Goal: Task Accomplishment & Management: Complete application form

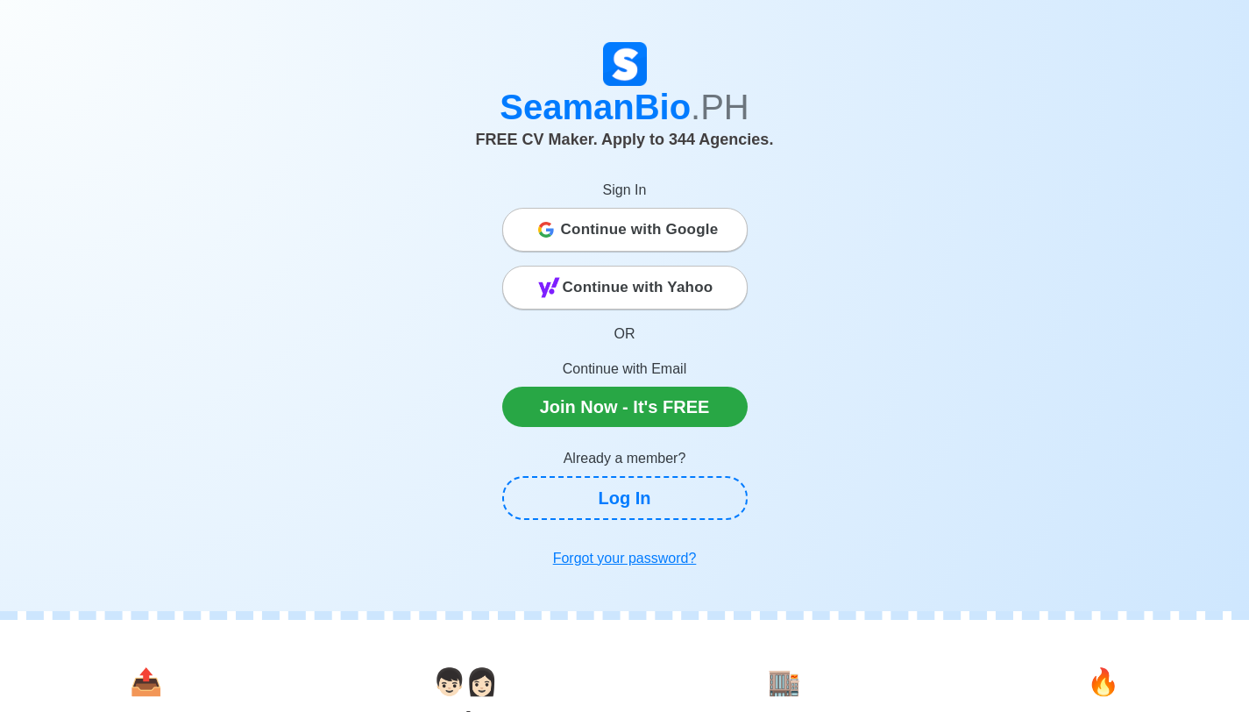
click at [643, 238] on span "Continue with Google" at bounding box center [640, 229] width 158 height 35
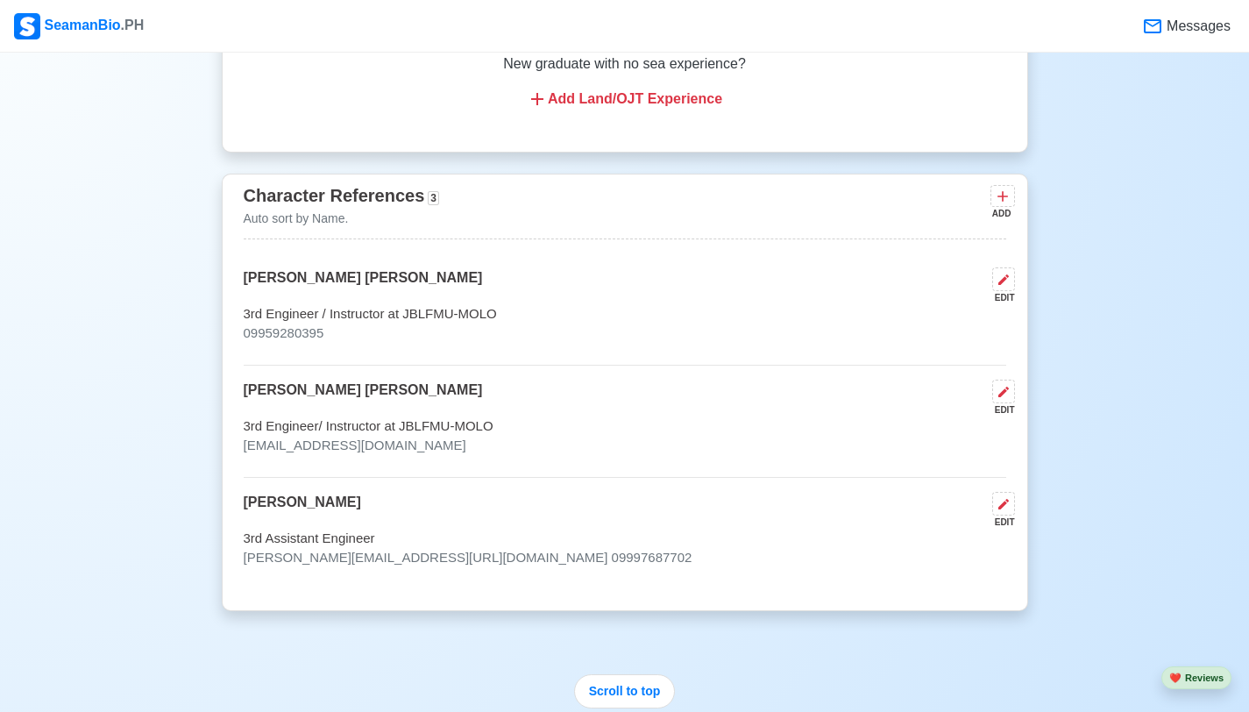
scroll to position [4396, 0]
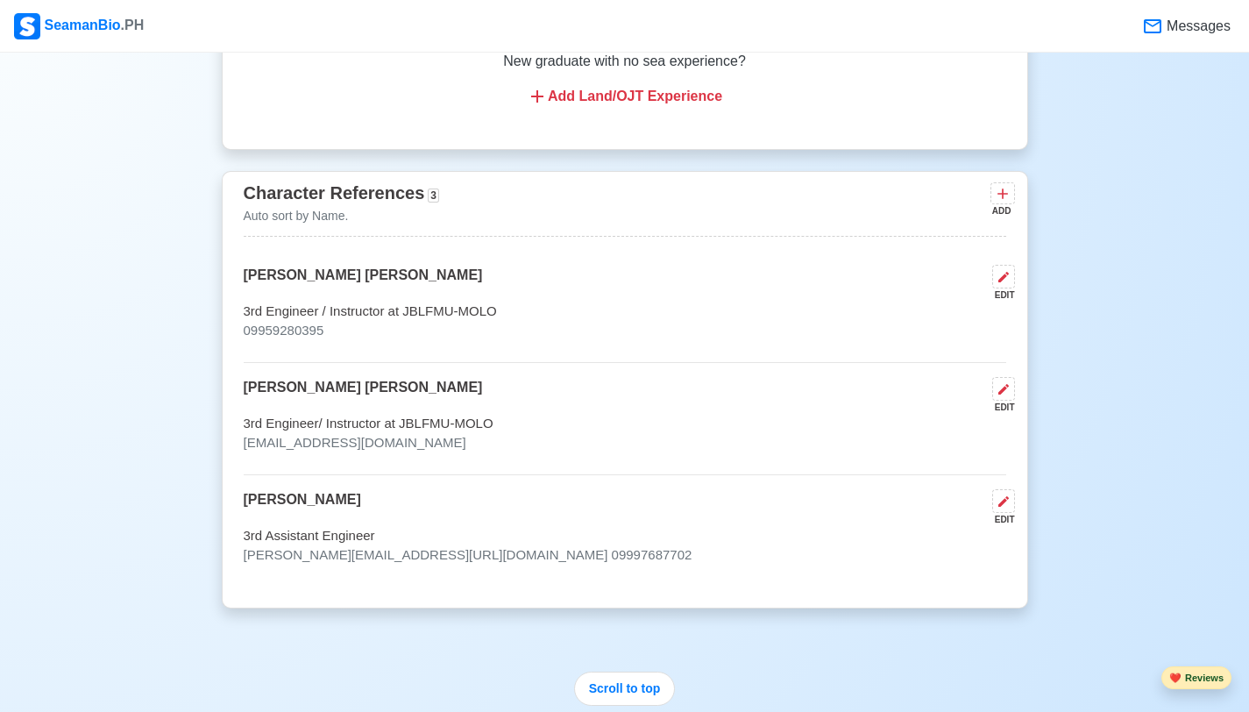
click at [1193, 683] on button "❤️ Reviews" at bounding box center [1197, 678] width 70 height 24
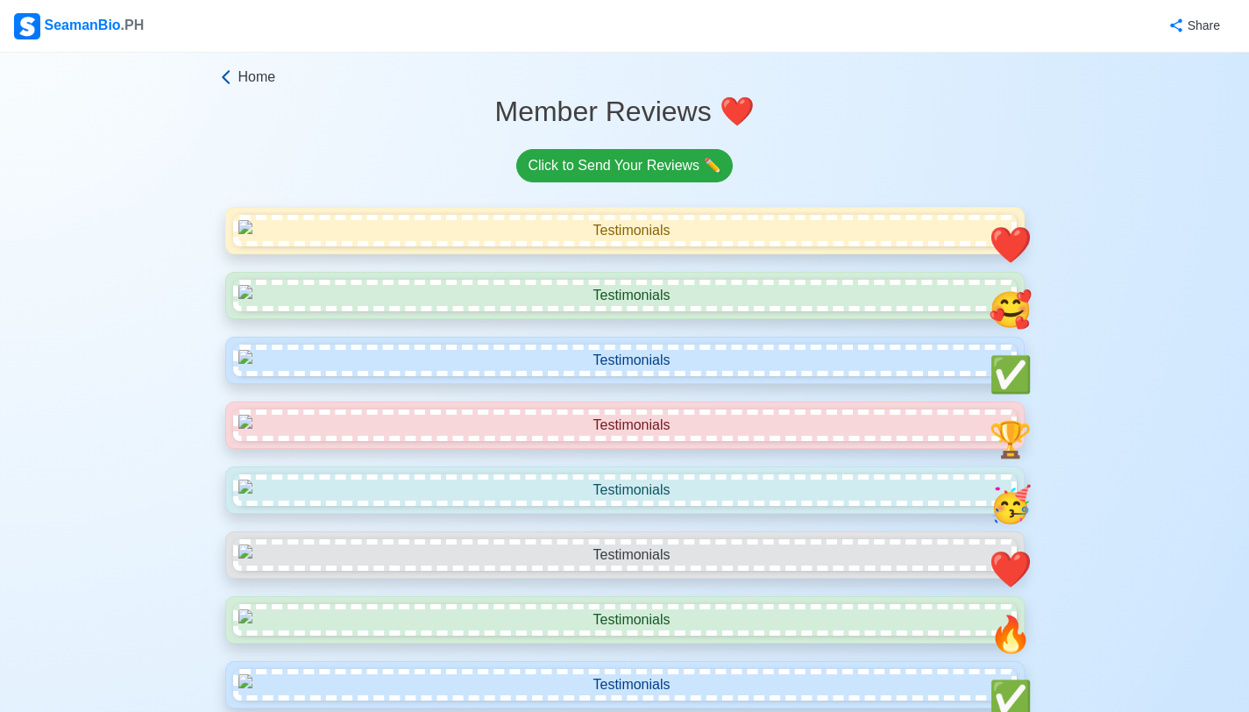
click at [228, 74] on icon at bounding box center [226, 77] width 18 height 18
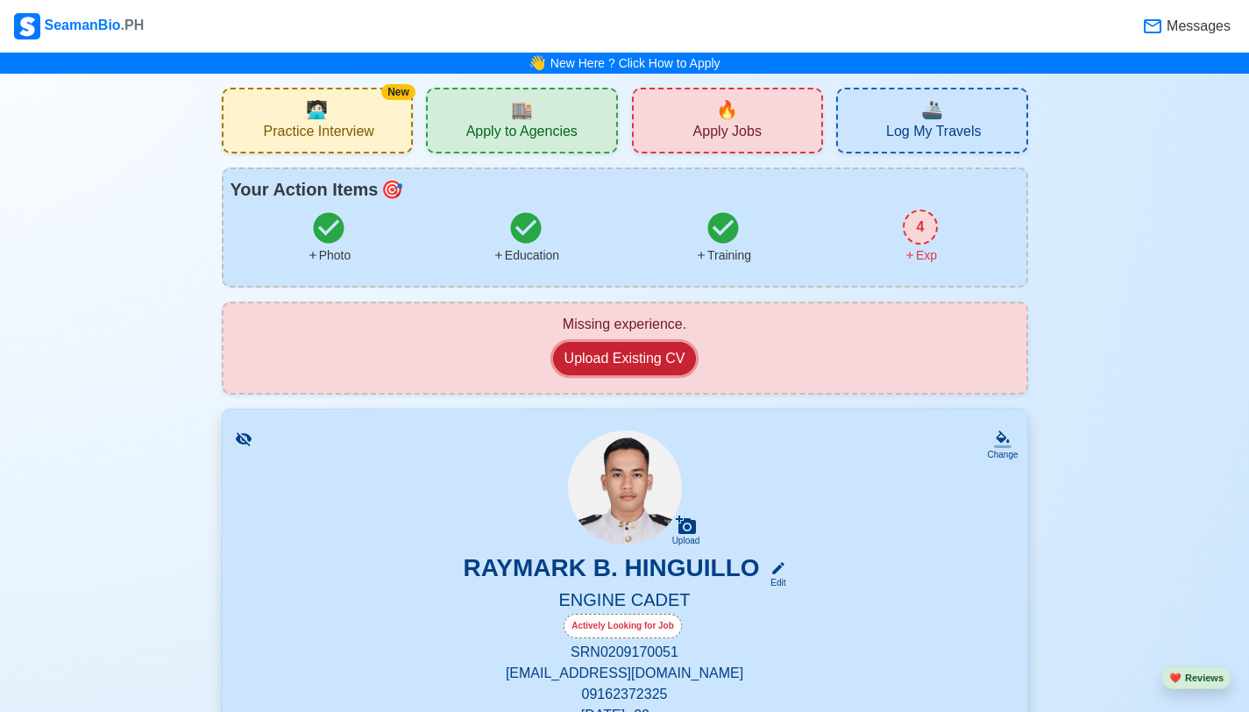
click at [614, 352] on button "Upload Existing CV" at bounding box center [625, 358] width 144 height 33
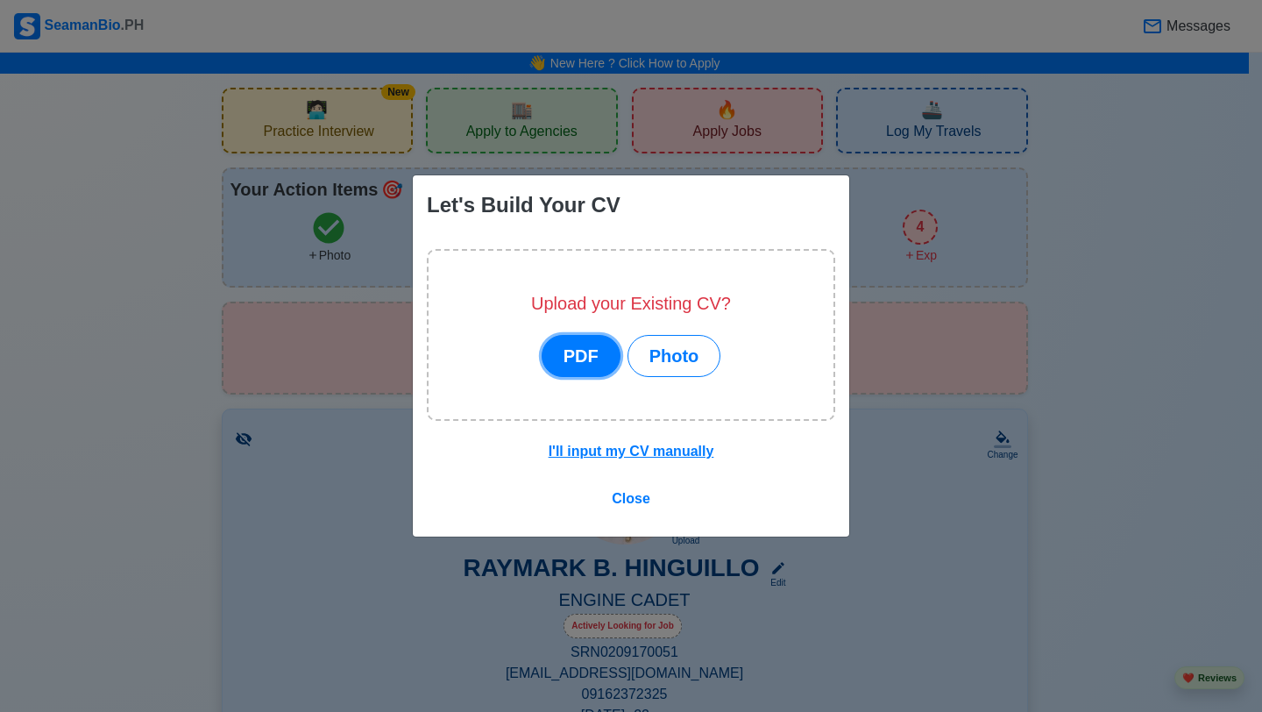
click at [601, 357] on button "PDF" at bounding box center [581, 356] width 79 height 42
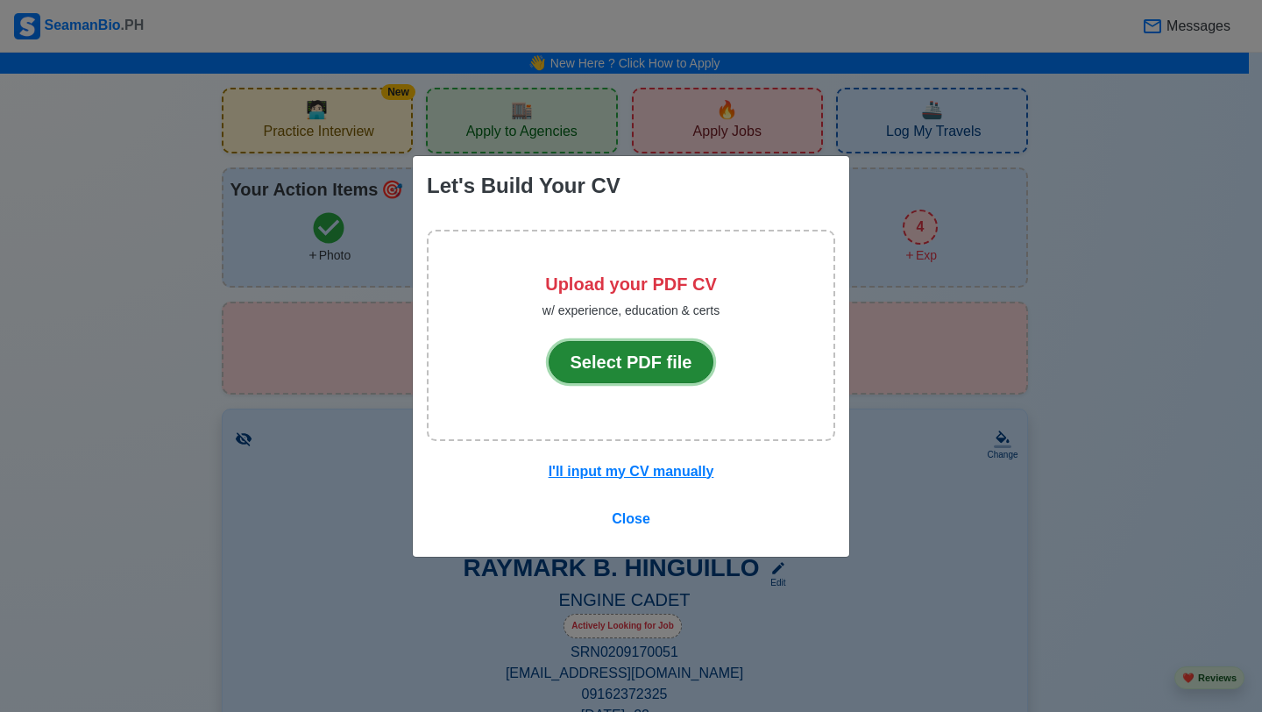
click at [654, 368] on button "Select PDF file" at bounding box center [632, 362] width 166 height 42
click at [637, 519] on span "Close" at bounding box center [631, 518] width 39 height 15
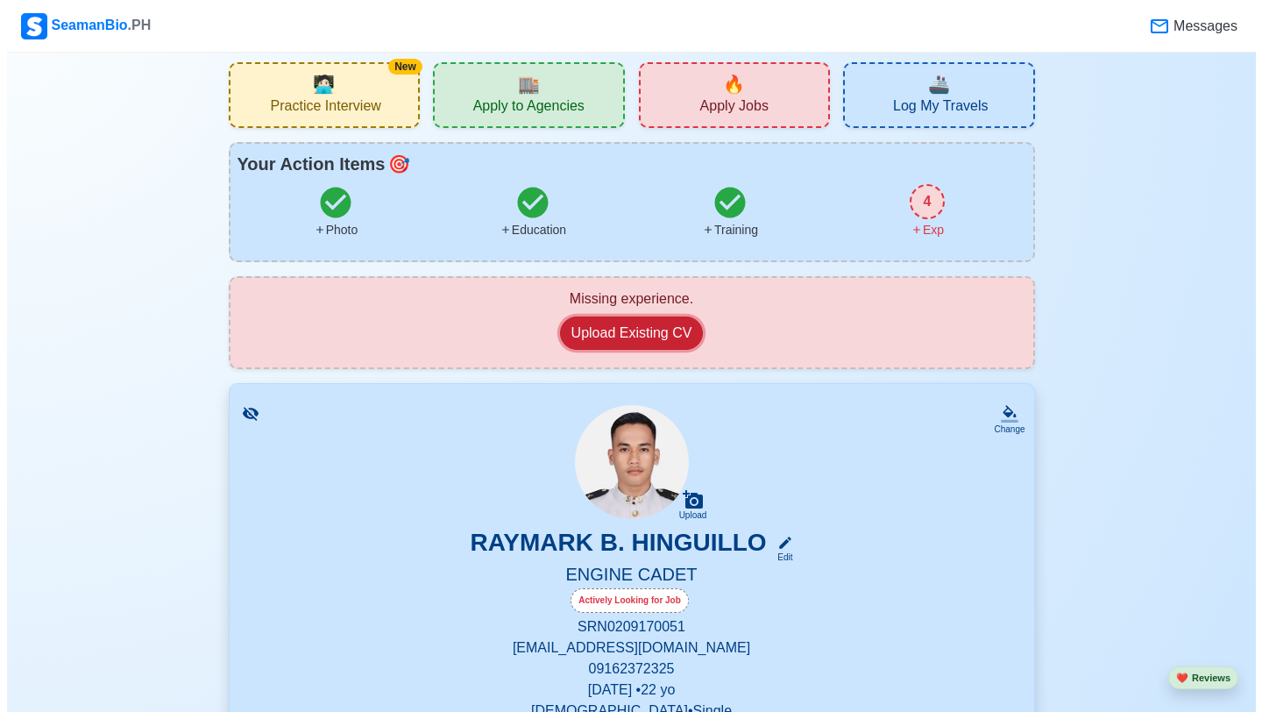
scroll to position [94, 0]
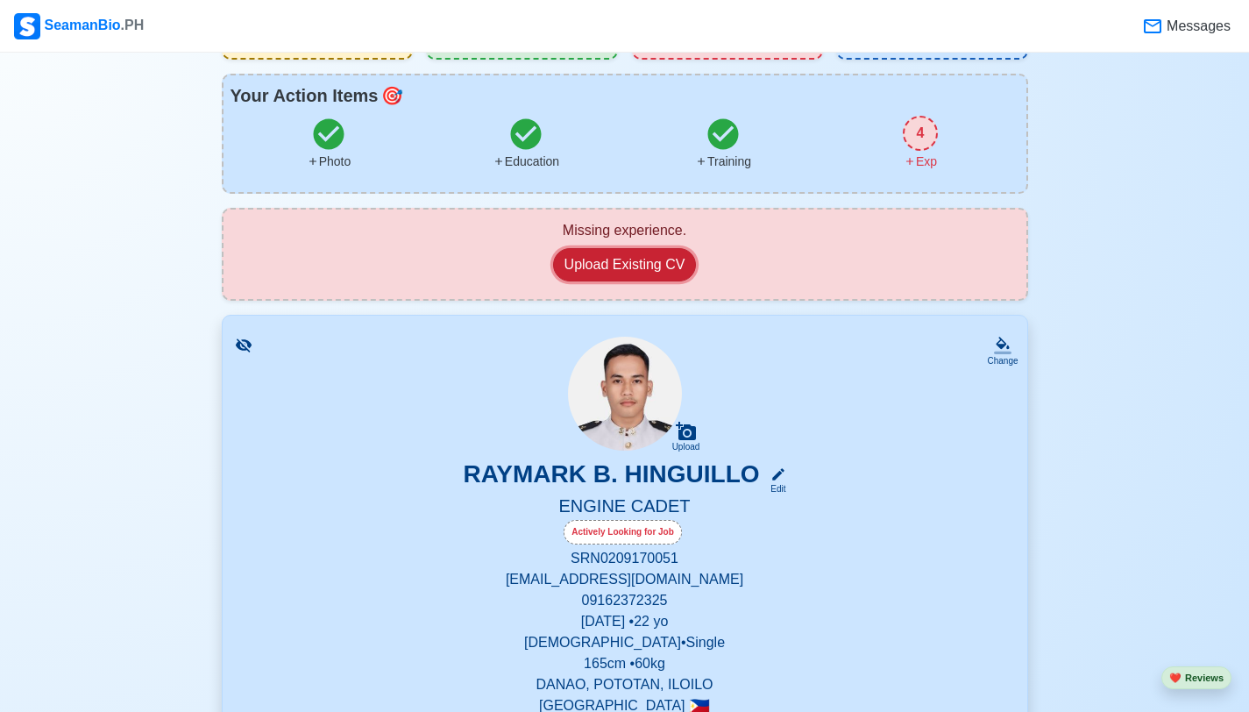
click at [648, 259] on button "Upload Existing CV" at bounding box center [625, 264] width 144 height 33
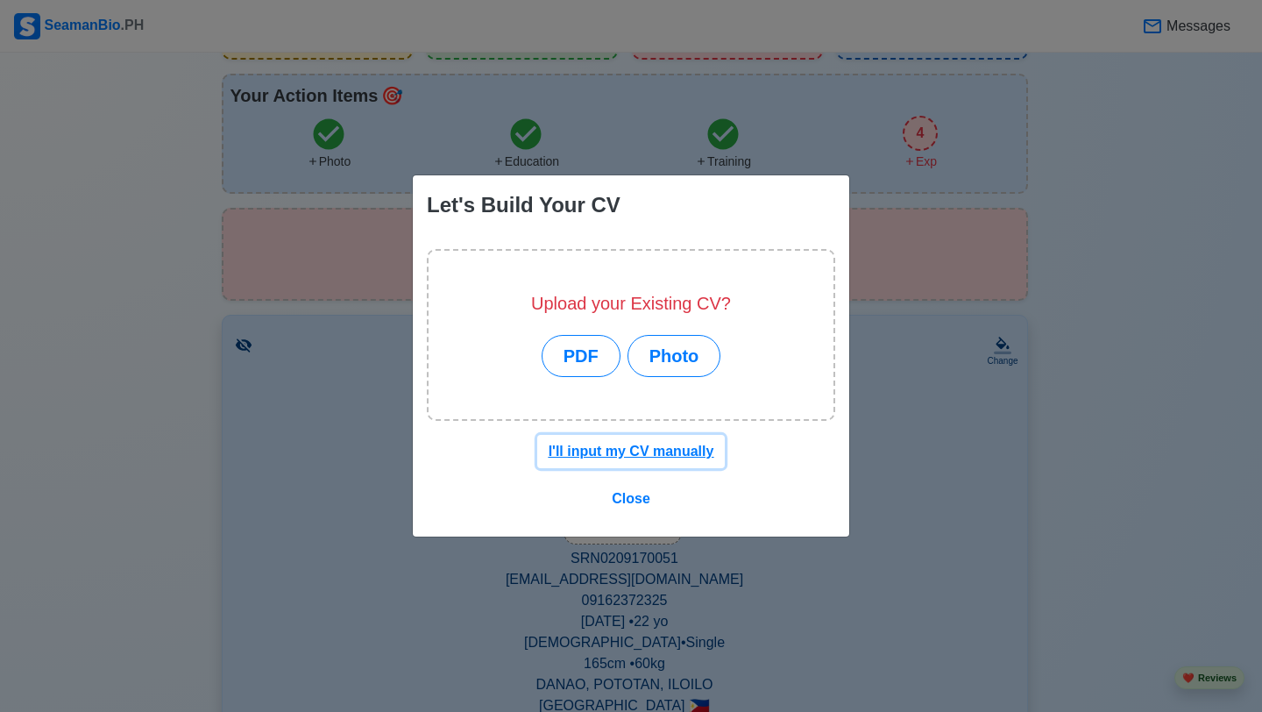
click at [675, 446] on u "I'll input my CV manually" at bounding box center [632, 451] width 166 height 15
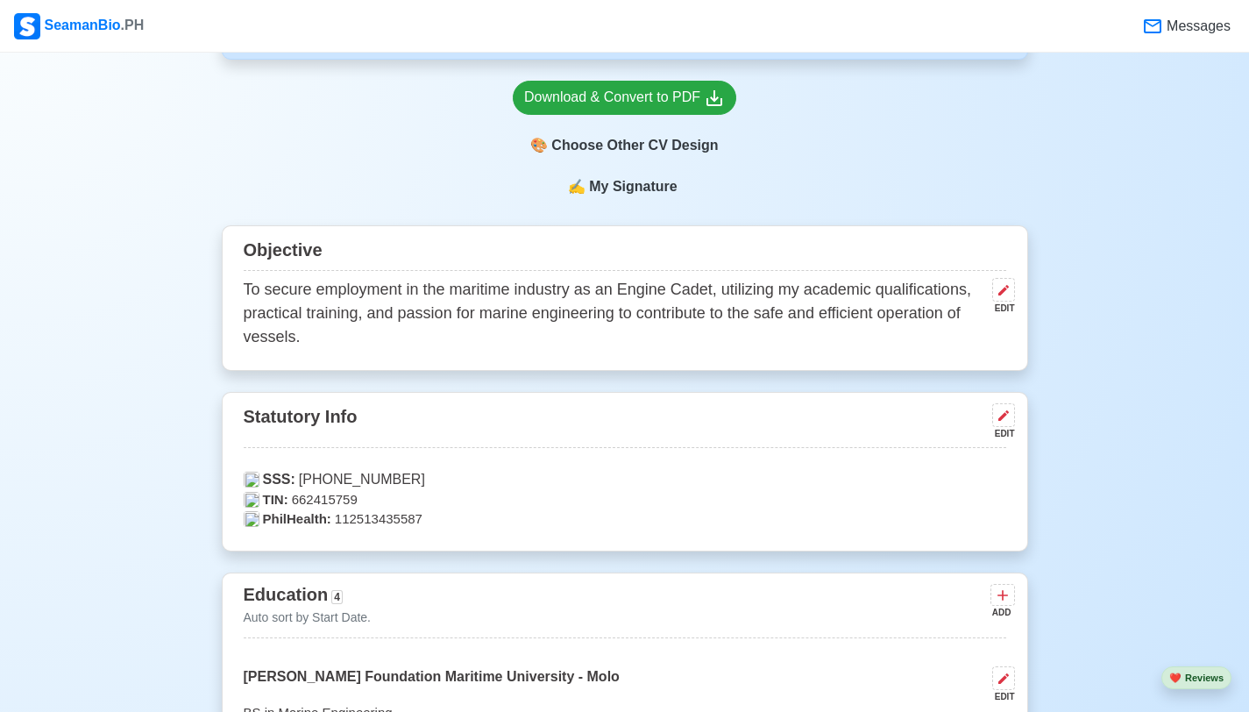
scroll to position [354, 0]
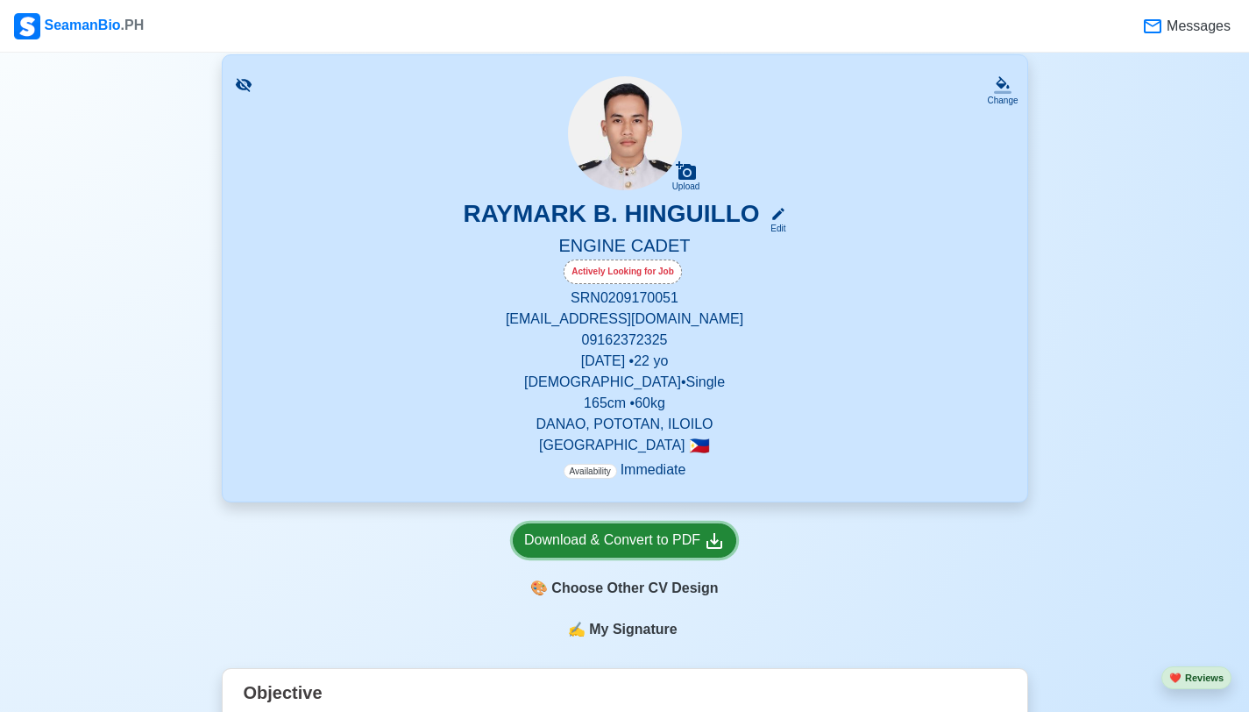
click at [629, 546] on div "Download & Convert to PDF" at bounding box center [624, 541] width 201 height 22
